Goal: Task Accomplishment & Management: Complete application form

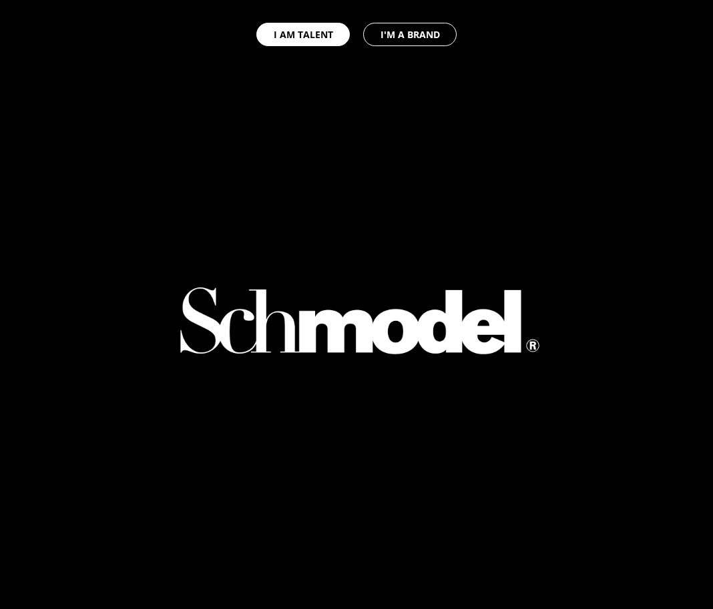
select select "GB"
click at [520, 118] on div at bounding box center [357, 152] width 394 height 305
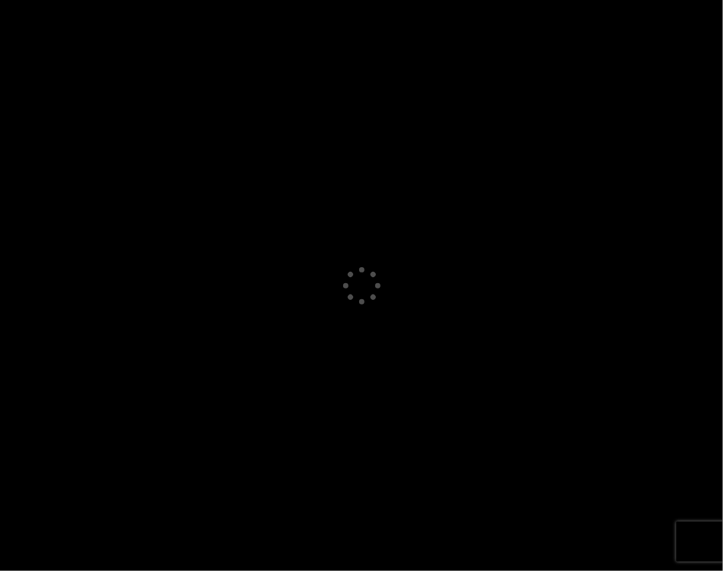
select select "GB"
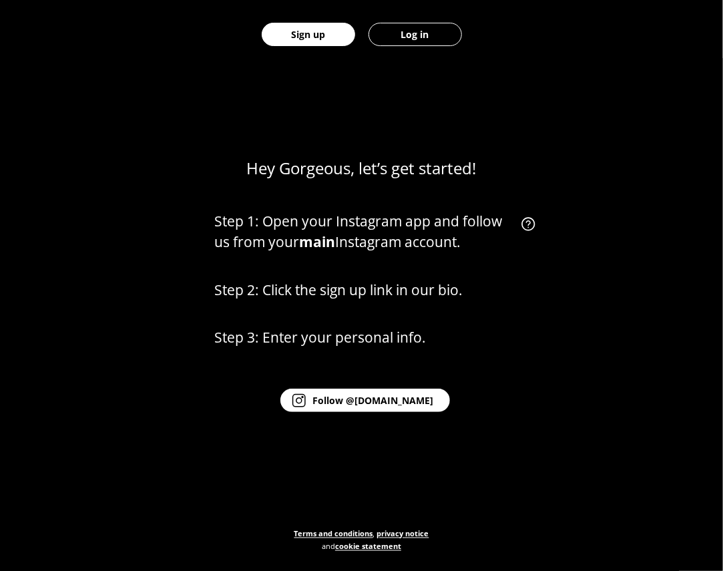
scroll to position [551, 0]
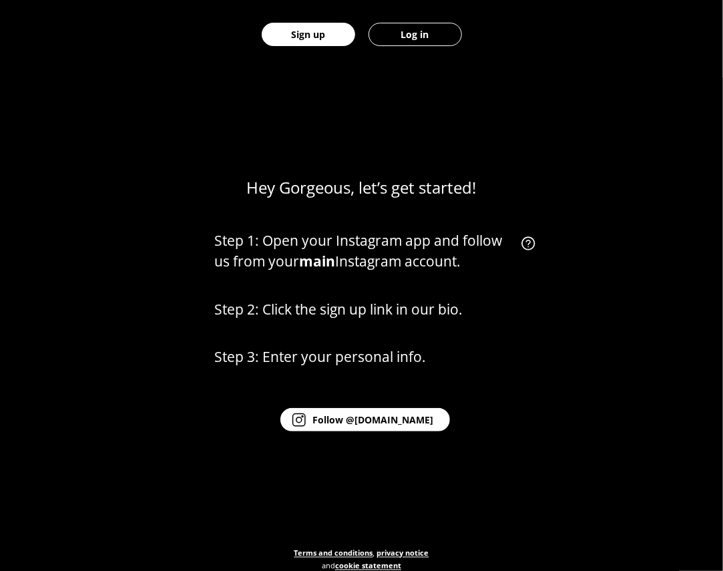
click at [339, 110] on div "Hey Gorgeous, let’s get started! Step 1: Open your Instagram app and follow us …" at bounding box center [361, 362] width 723 height 571
click at [412, 29] on button "Log in" at bounding box center [416, 34] width 94 height 23
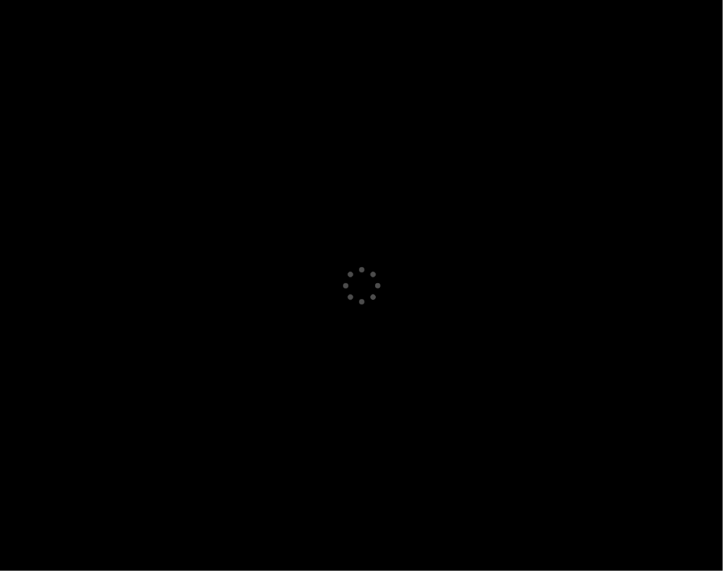
select select "GB"
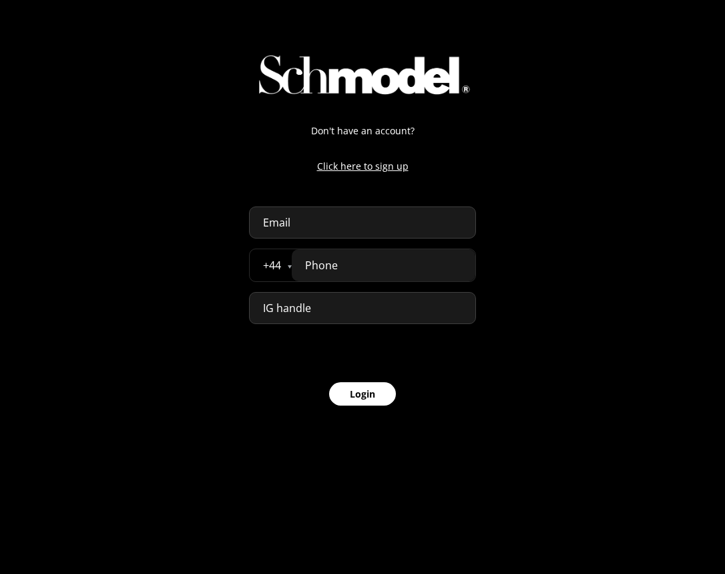
click at [385, 166] on p "Click here to sign up" at bounding box center [362, 166] width 227 height 14
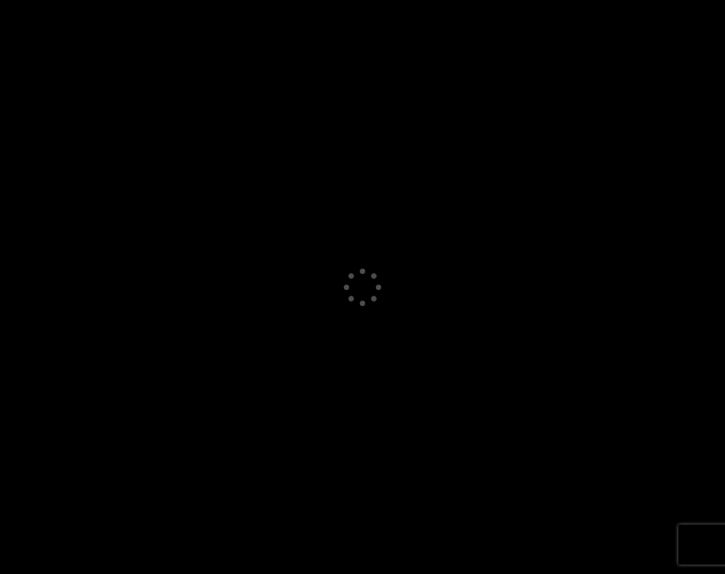
select select "GB"
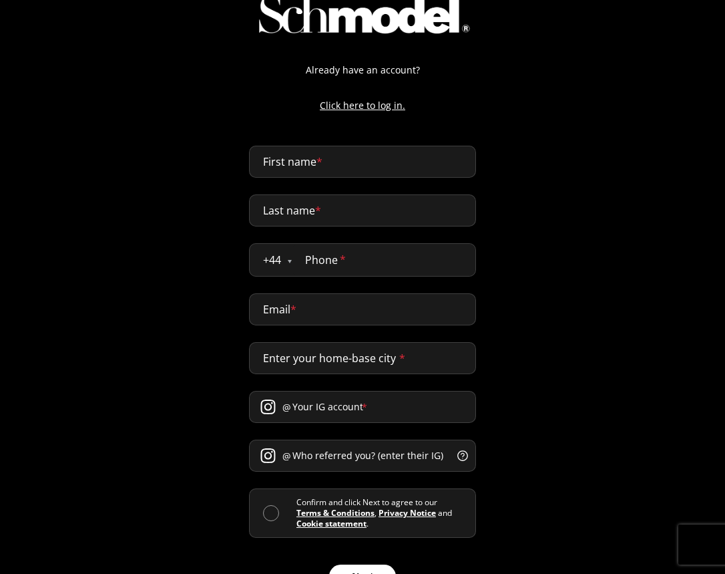
scroll to position [71, 0]
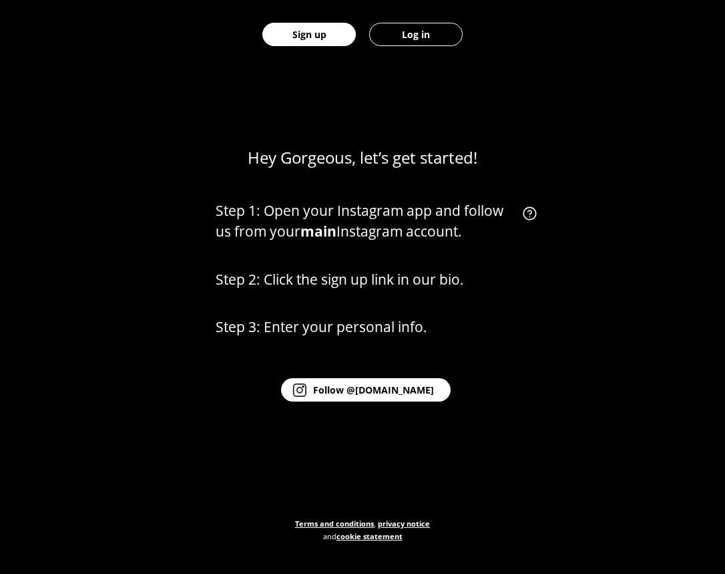
scroll to position [569, 0]
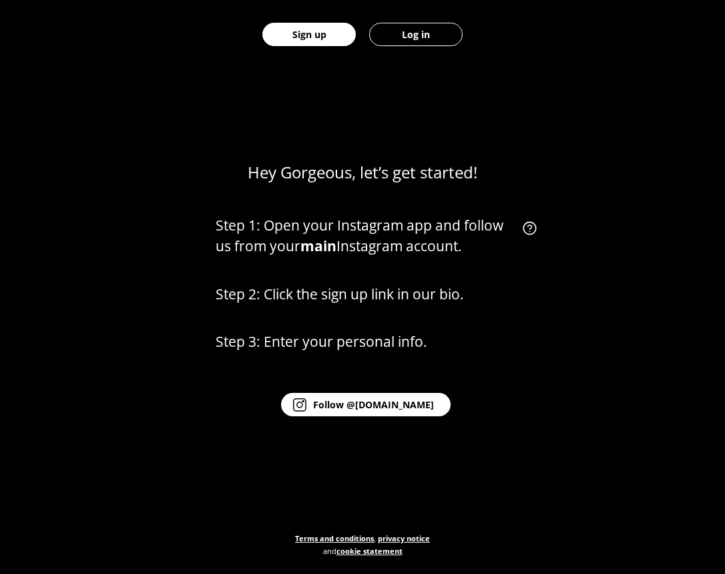
click at [418, 32] on button "Log in" at bounding box center [416, 34] width 94 height 23
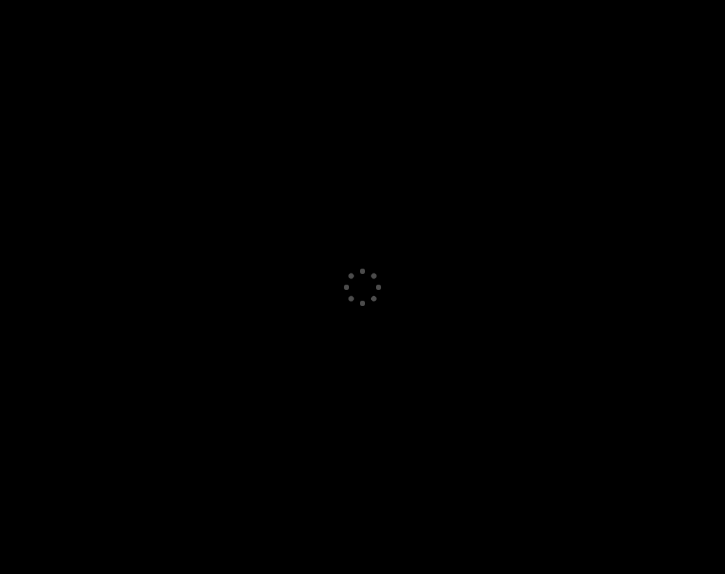
select select "GB"
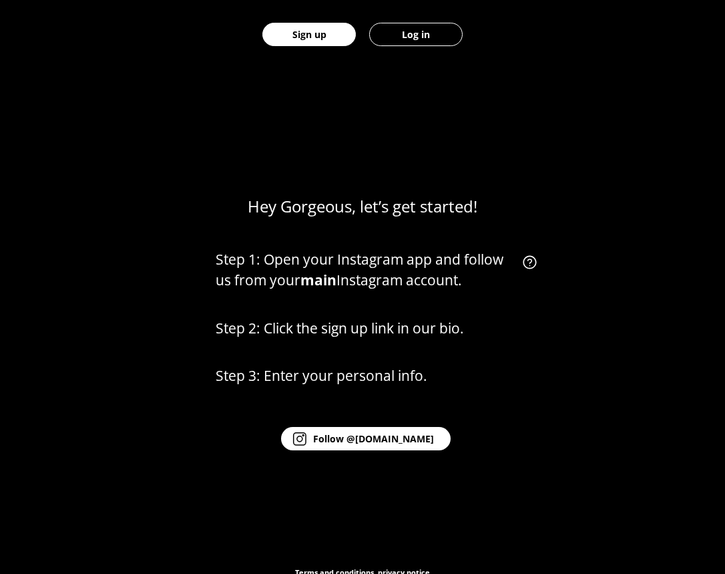
scroll to position [534, 0]
drag, startPoint x: 490, startPoint y: 68, endPoint x: 383, endPoint y: 22, distance: 116.4
click at [383, 22] on div "Sign up Log in" at bounding box center [362, 34] width 725 height 69
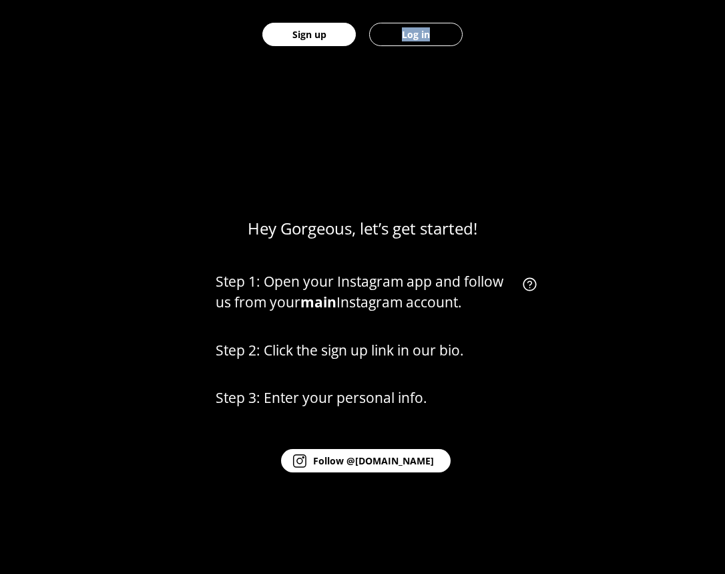
scroll to position [512, 0]
click at [334, 41] on button "Sign up" at bounding box center [310, 34] width 94 height 23
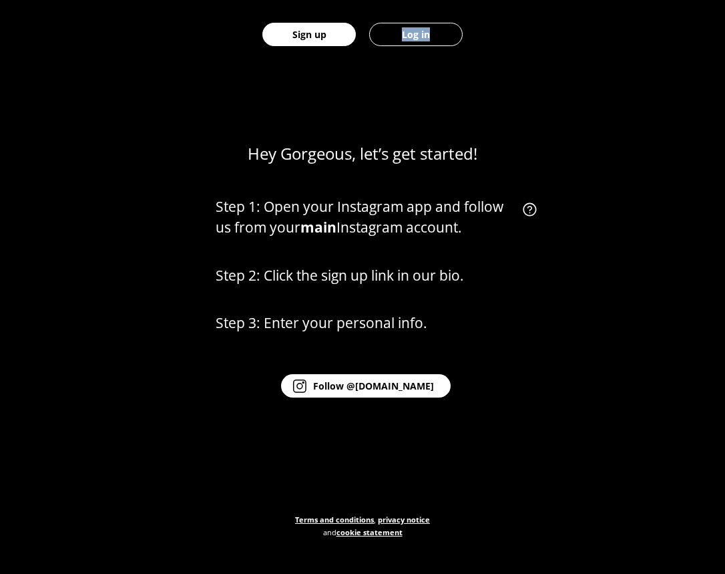
scroll to position [589, 0]
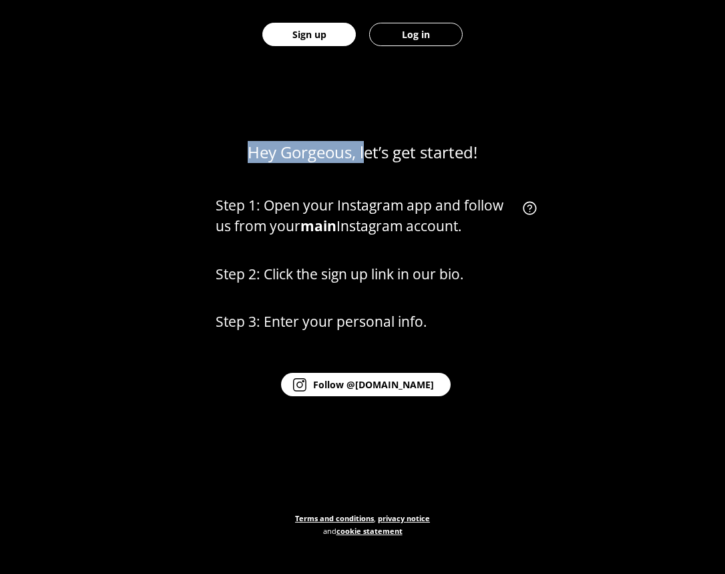
drag, startPoint x: 230, startPoint y: 146, endPoint x: 362, endPoint y: 154, distance: 132.5
click at [362, 154] on div "Hey Gorgeous, let’s get started! Step 1: Open your Instagram app and follow us …" at bounding box center [362, 329] width 725 height 574
drag, startPoint x: 476, startPoint y: 158, endPoint x: 224, endPoint y: 148, distance: 251.4
click at [224, 148] on div "Hey Gorgeous, let’s get started! Step 1: Open your Instagram app and follow us …" at bounding box center [362, 329] width 725 height 574
click at [233, 148] on div "Hey Gorgeous, let’s get started! Step 1: Open your Instagram app and follow us …" at bounding box center [362, 329] width 725 height 574
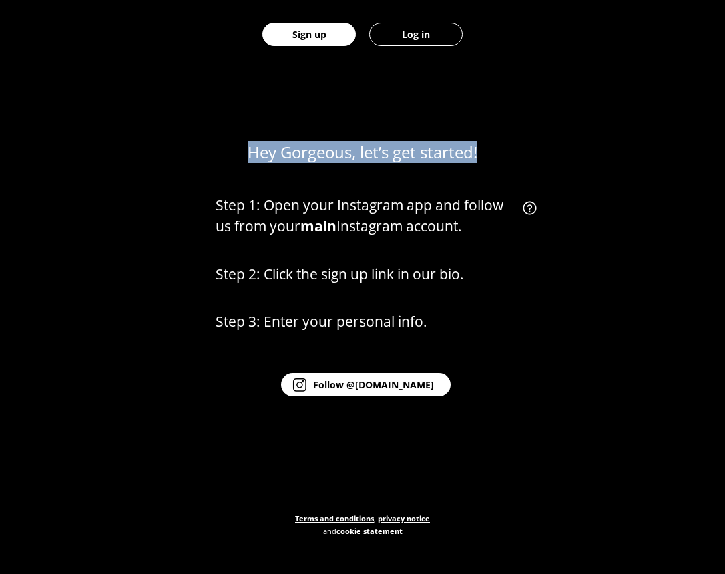
drag, startPoint x: 239, startPoint y: 147, endPoint x: 478, endPoint y: 156, distance: 239.3
click at [478, 156] on div "Hey Gorgeous, let’s get started! Step 1: Open your Instagram app and follow us …" at bounding box center [362, 329] width 725 height 574
click at [469, 158] on div "Hey Gorgeous, let’s get started!" at bounding box center [363, 151] width 230 height 19
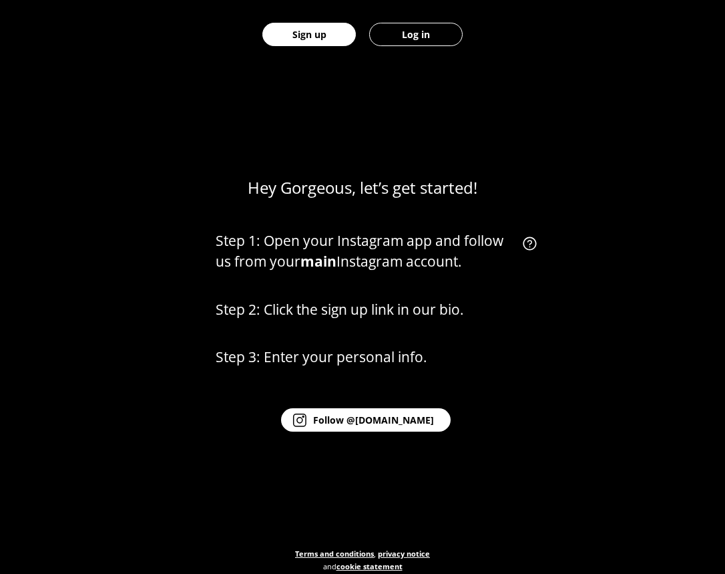
scroll to position [515, 0]
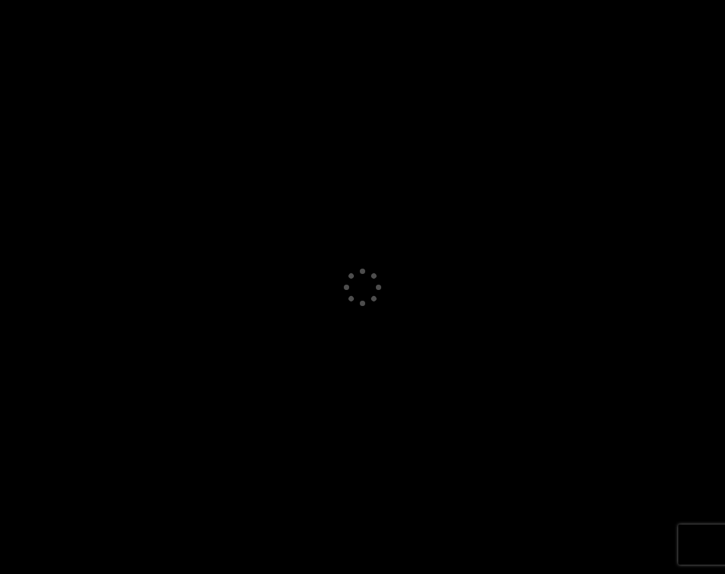
select select "GB"
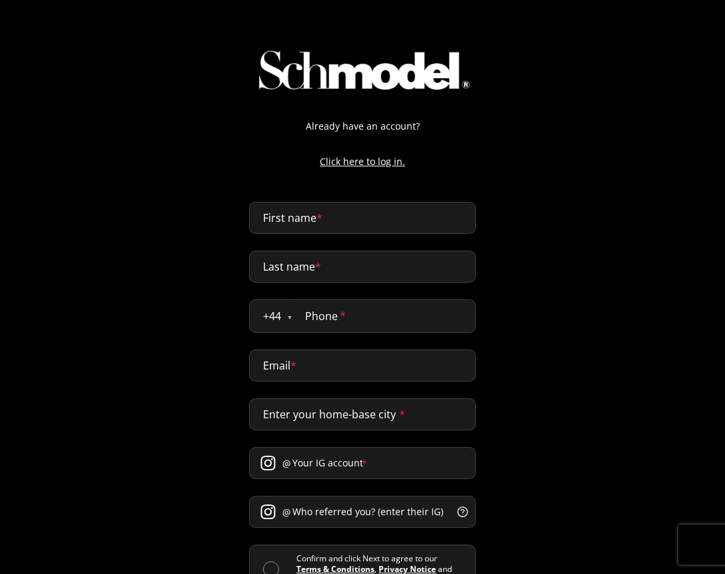
scroll to position [8, 0]
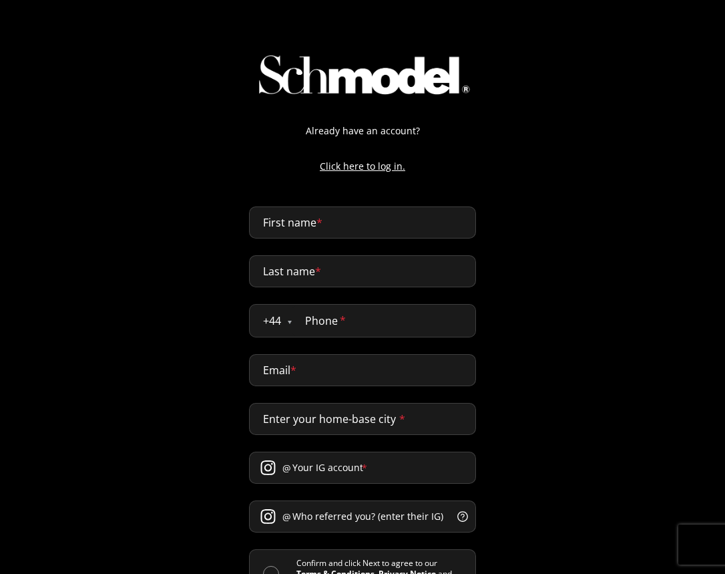
select select "GB"
click at [537, 190] on div "Already have an account? Click here to log in. First name * Last name * + 44 [G…" at bounding box center [362, 335] width 725 height 671
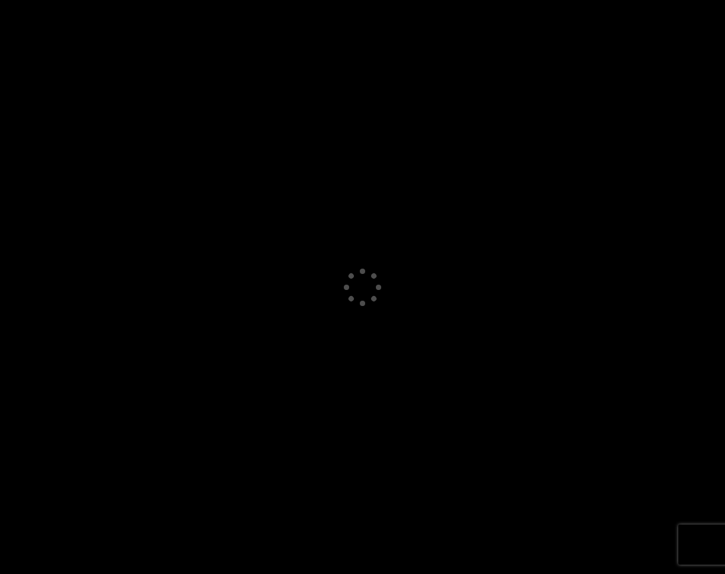
select select "GB"
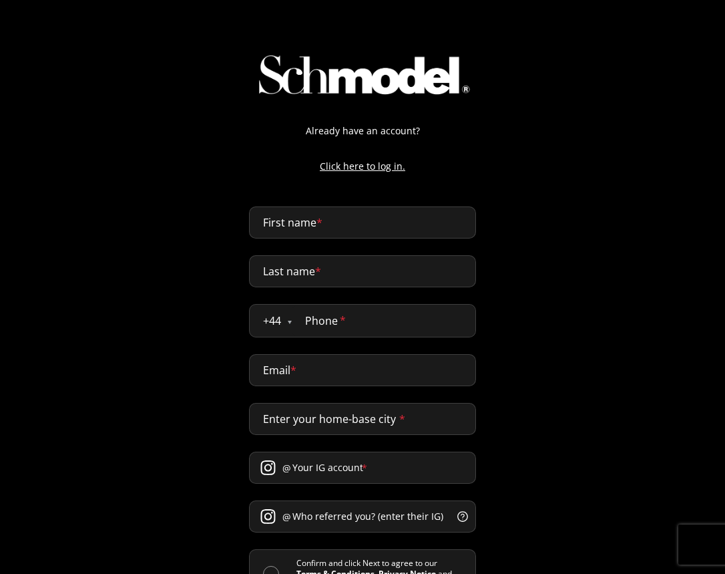
scroll to position [18, 0]
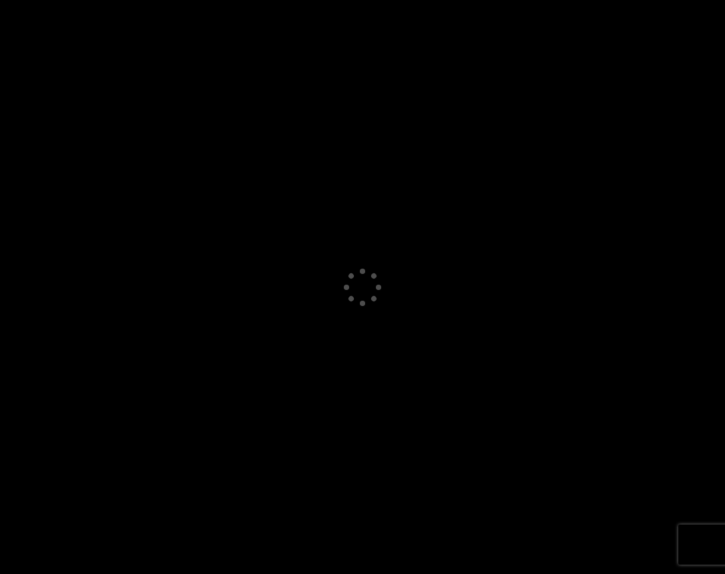
select select "GB"
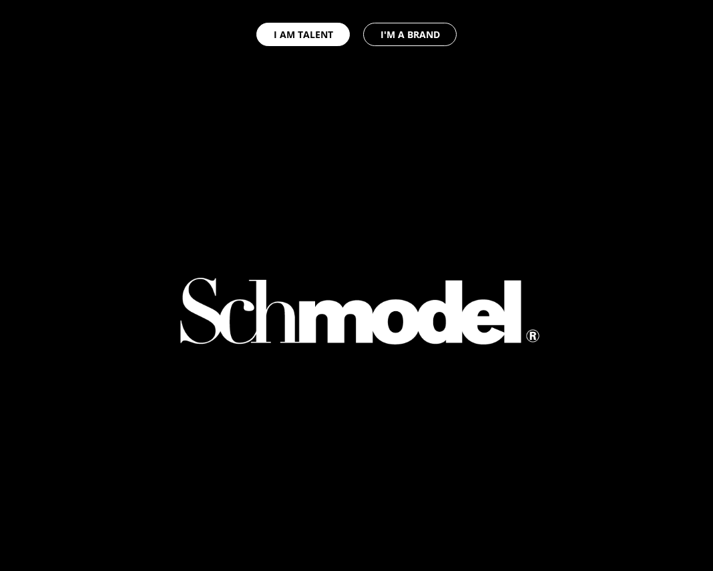
select select "GB"
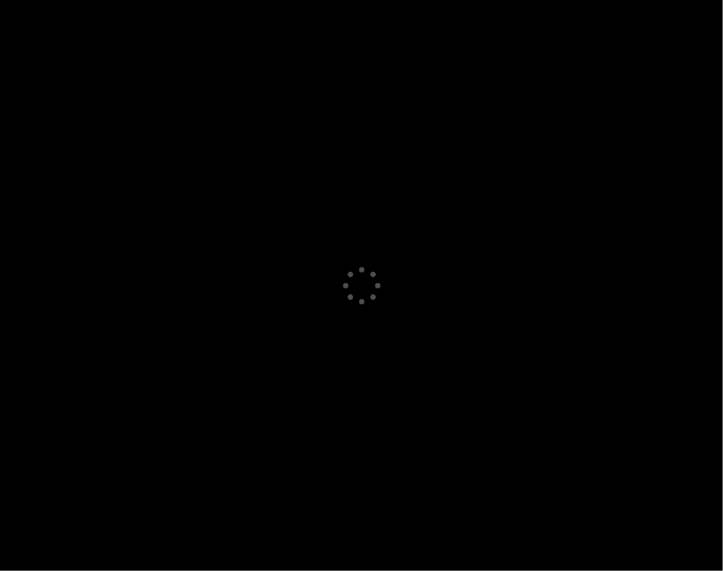
select select "GB"
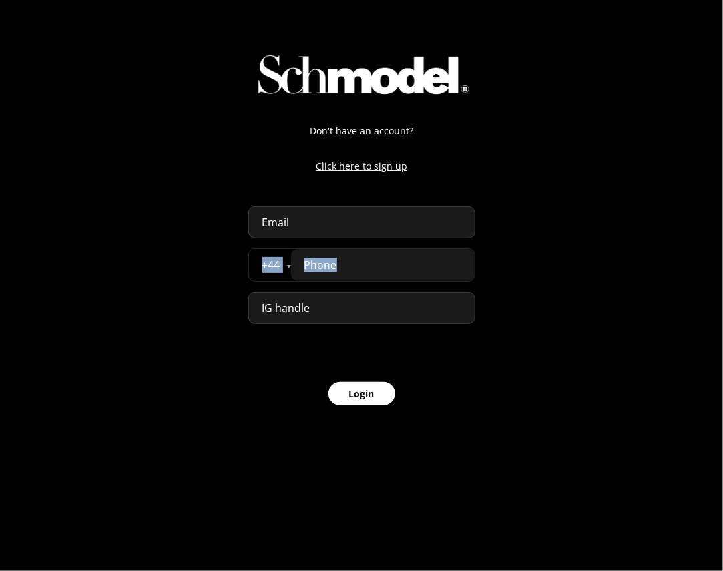
drag, startPoint x: 232, startPoint y: 288, endPoint x: 464, endPoint y: 314, distance: 233.3
click at [468, 314] on div "Don't have an account? Click here to sign up + 44 [GEOGRAPHIC_DATA] [GEOGRAPHIC…" at bounding box center [361, 214] width 723 height 428
drag, startPoint x: 426, startPoint y: 314, endPoint x: 335, endPoint y: 309, distance: 91.6
click at [335, 309] on input at bounding box center [362, 308] width 227 height 32
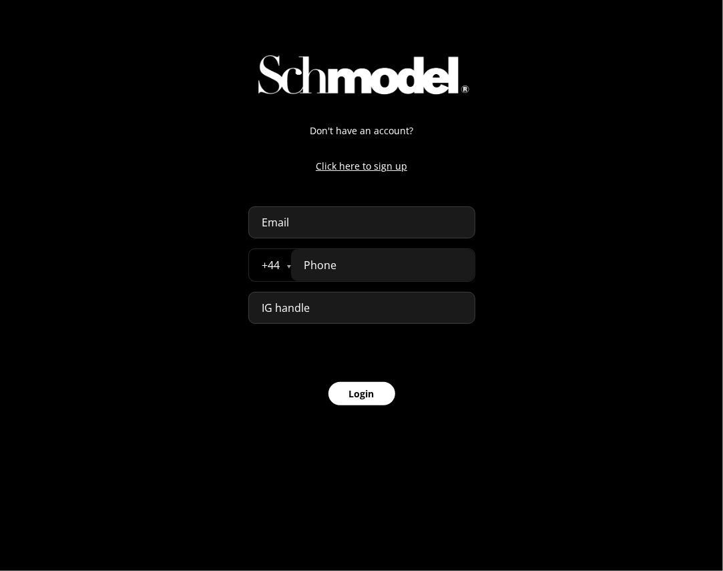
click at [335, 309] on input at bounding box center [362, 308] width 227 height 32
drag, startPoint x: 262, startPoint y: 308, endPoint x: 397, endPoint y: 312, distance: 135.7
click at [397, 312] on input at bounding box center [362, 308] width 227 height 32
click at [363, 172] on p "Click here to sign up" at bounding box center [362, 166] width 227 height 14
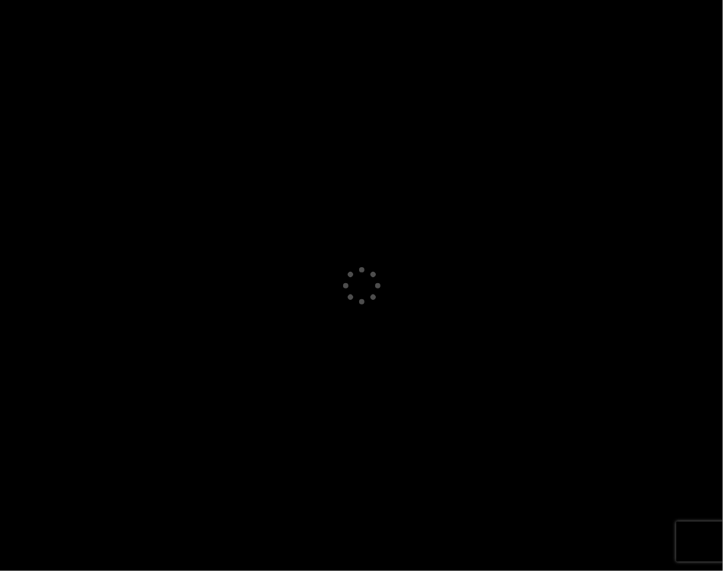
select select "GB"
